Goal: Navigation & Orientation: Find specific page/section

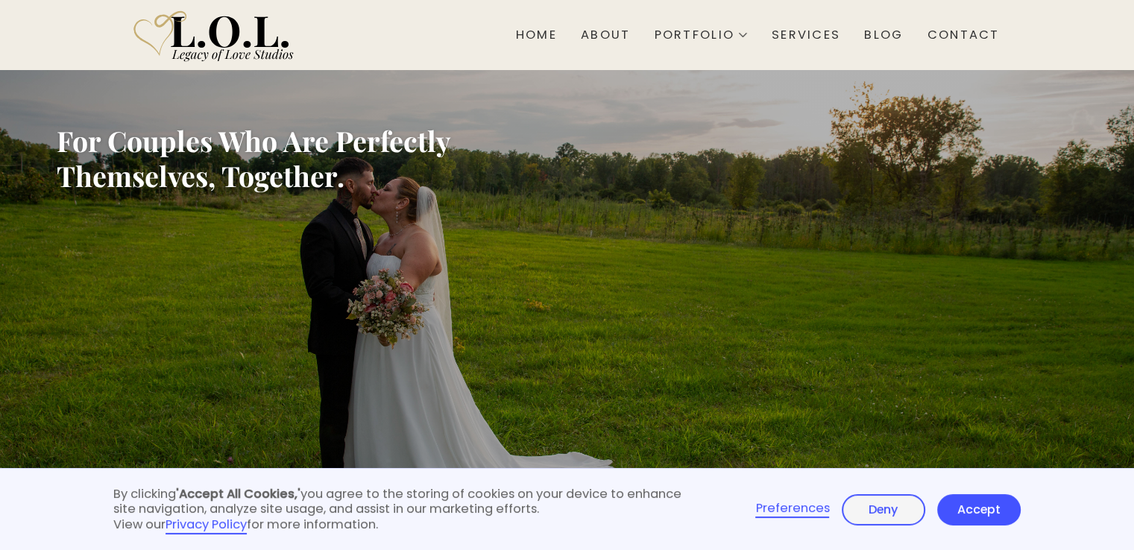
click at [957, 504] on link "Accept" at bounding box center [979, 509] width 84 height 31
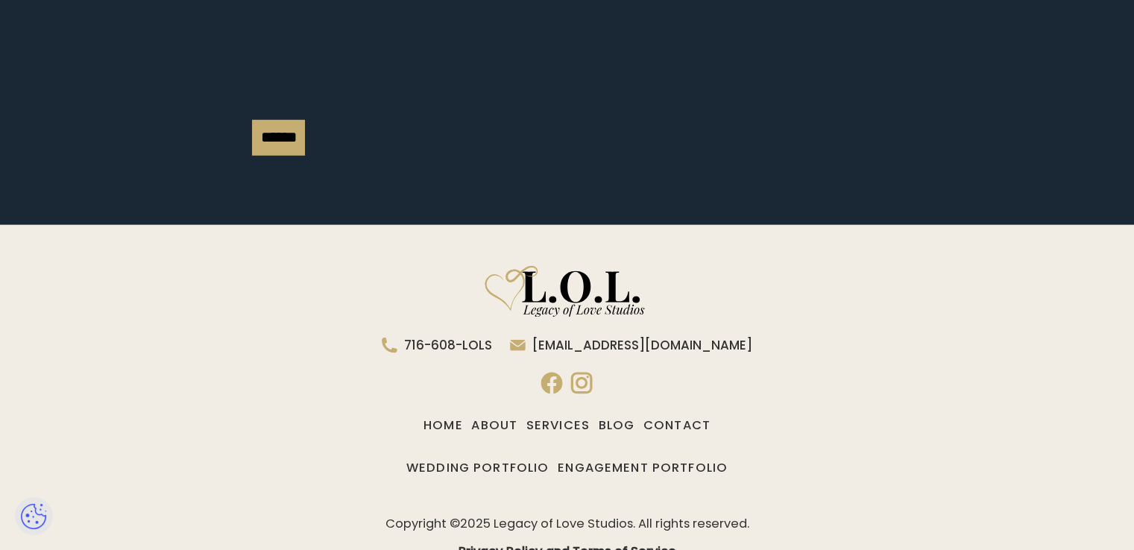
scroll to position [4187, 0]
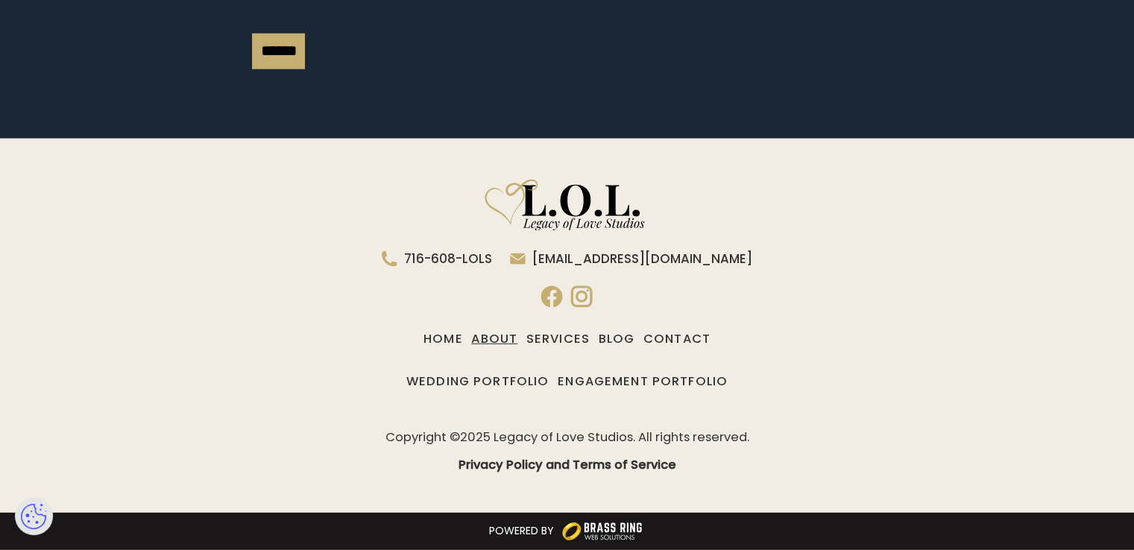
click at [474, 335] on link "About" at bounding box center [494, 339] width 46 height 25
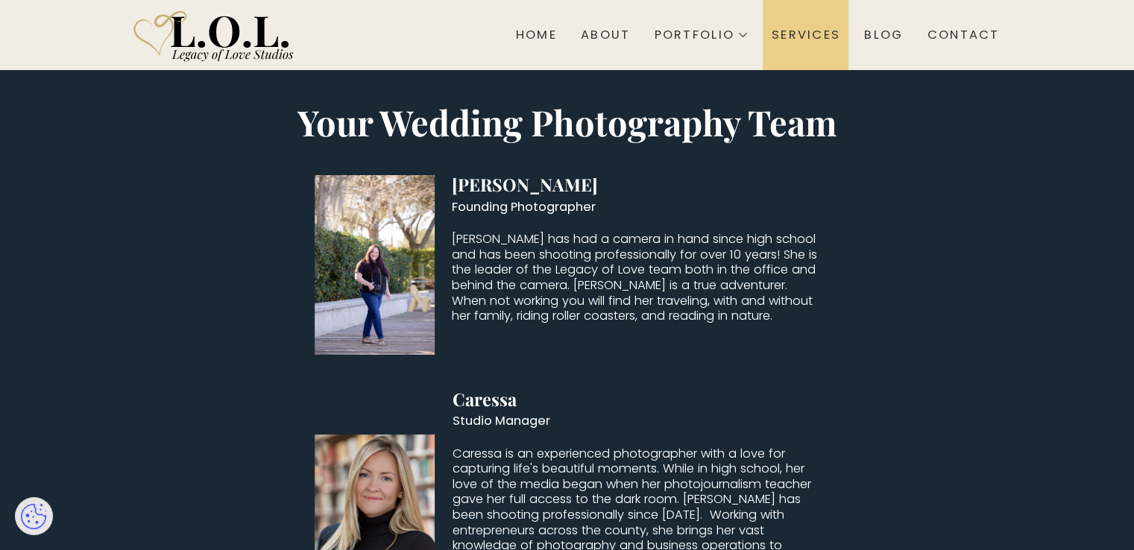
click at [796, 34] on div "Services" at bounding box center [806, 36] width 69 height 16
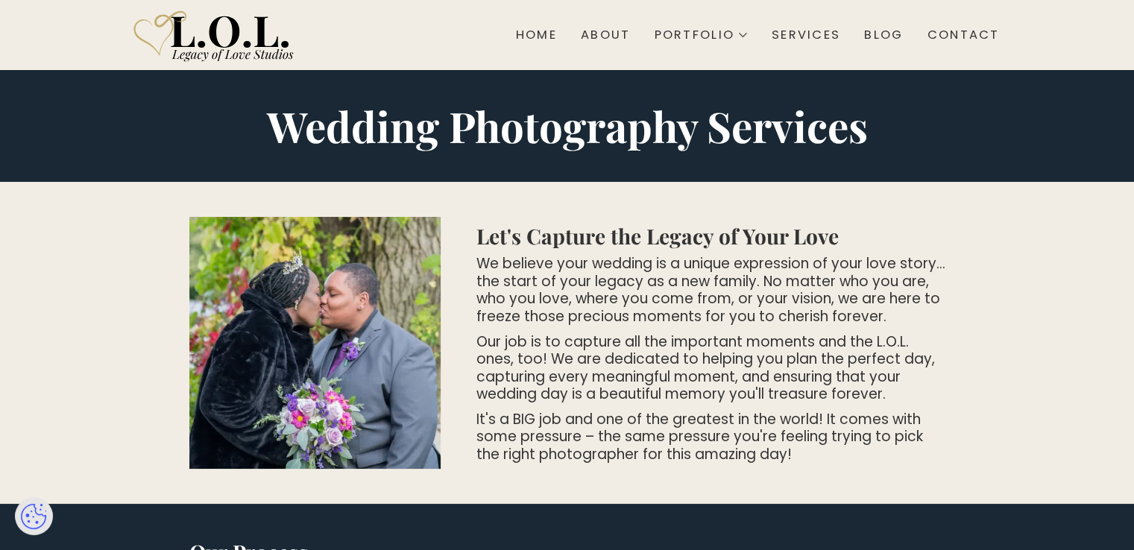
drag, startPoint x: 1031, startPoint y: 31, endPoint x: 1021, endPoint y: 31, distance: 9.7
click at [1027, 31] on section "Home About Portfolio Wedding Engagement Services Blog Contact" at bounding box center [567, 35] width 1134 height 70
click at [975, 37] on div "Contact" at bounding box center [964, 36] width 72 height 16
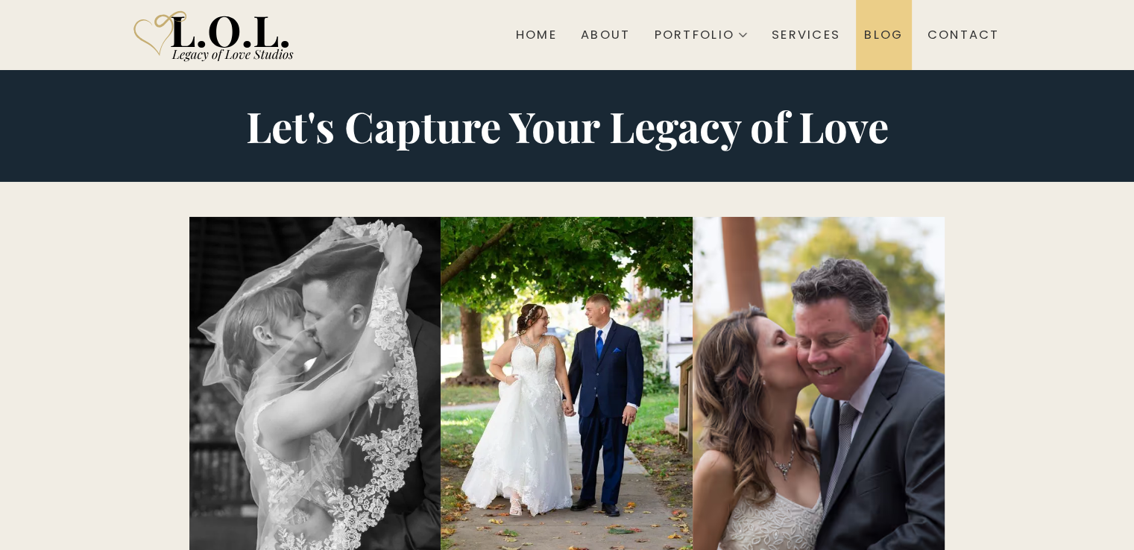
click at [875, 37] on div "Blog" at bounding box center [883, 36] width 39 height 16
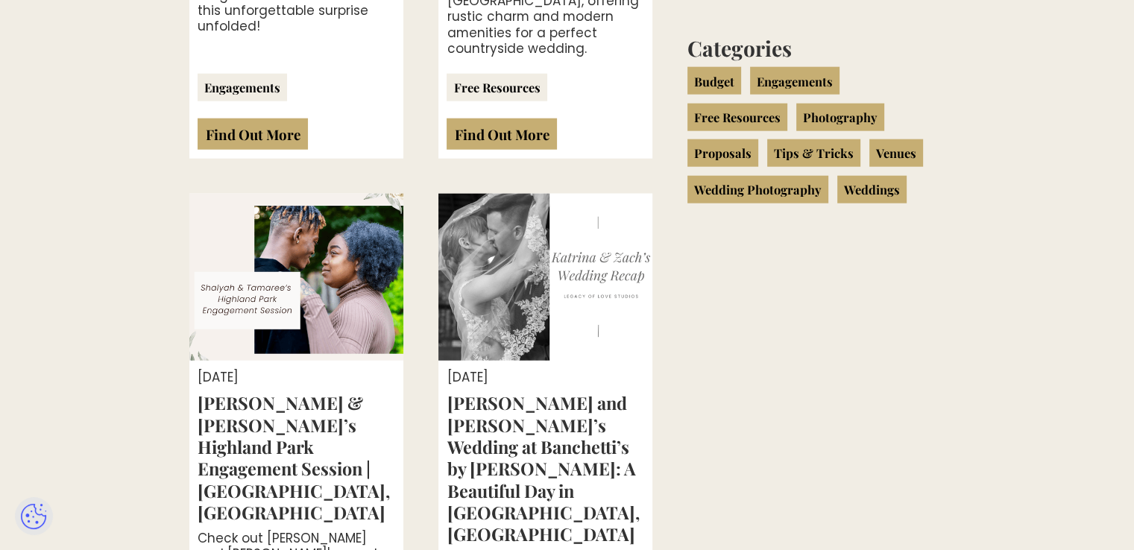
scroll to position [3729, 0]
